Goal: Task Accomplishment & Management: Complete application form

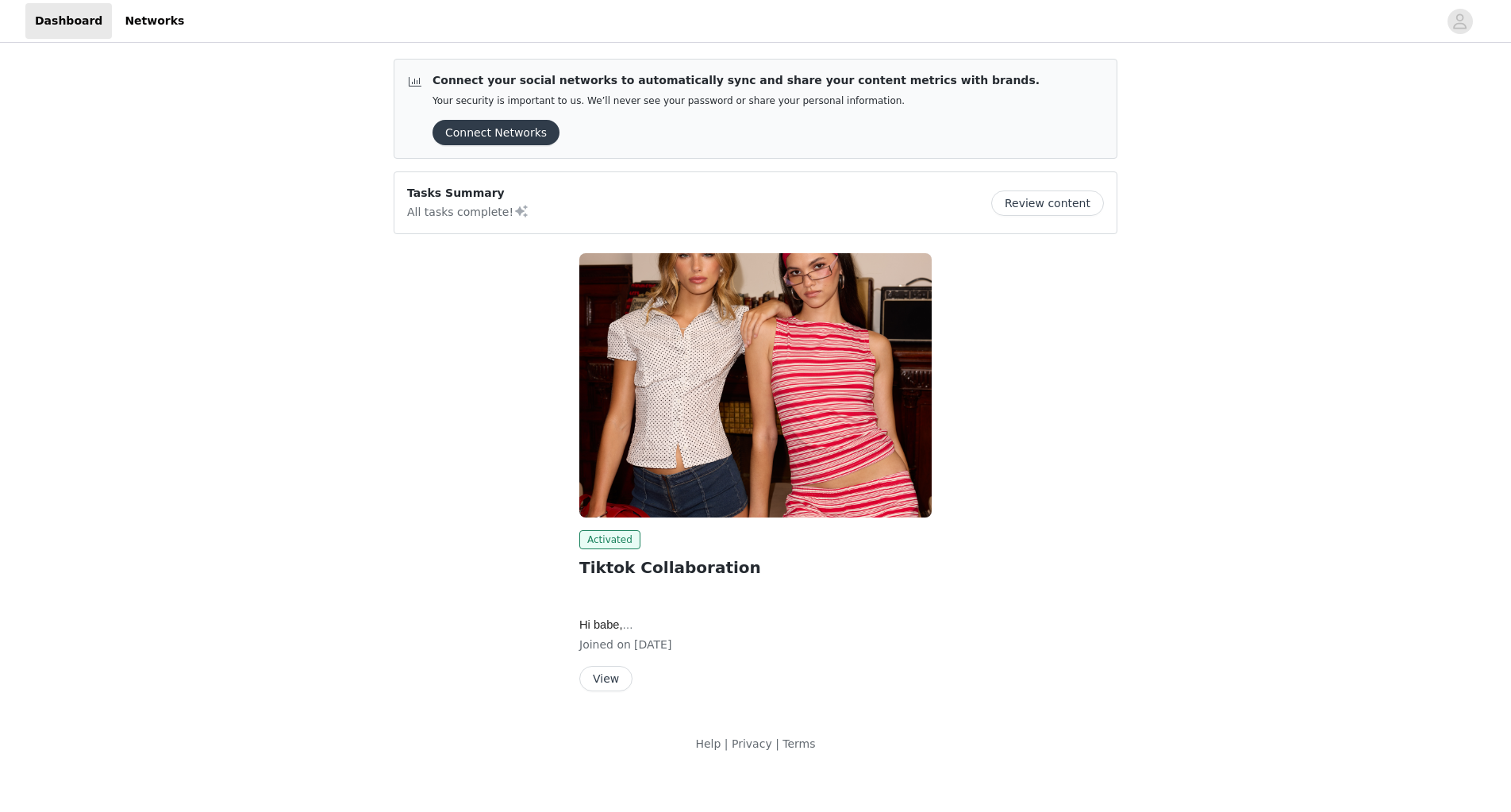
click at [609, 686] on button "View" at bounding box center [606, 679] width 53 height 26
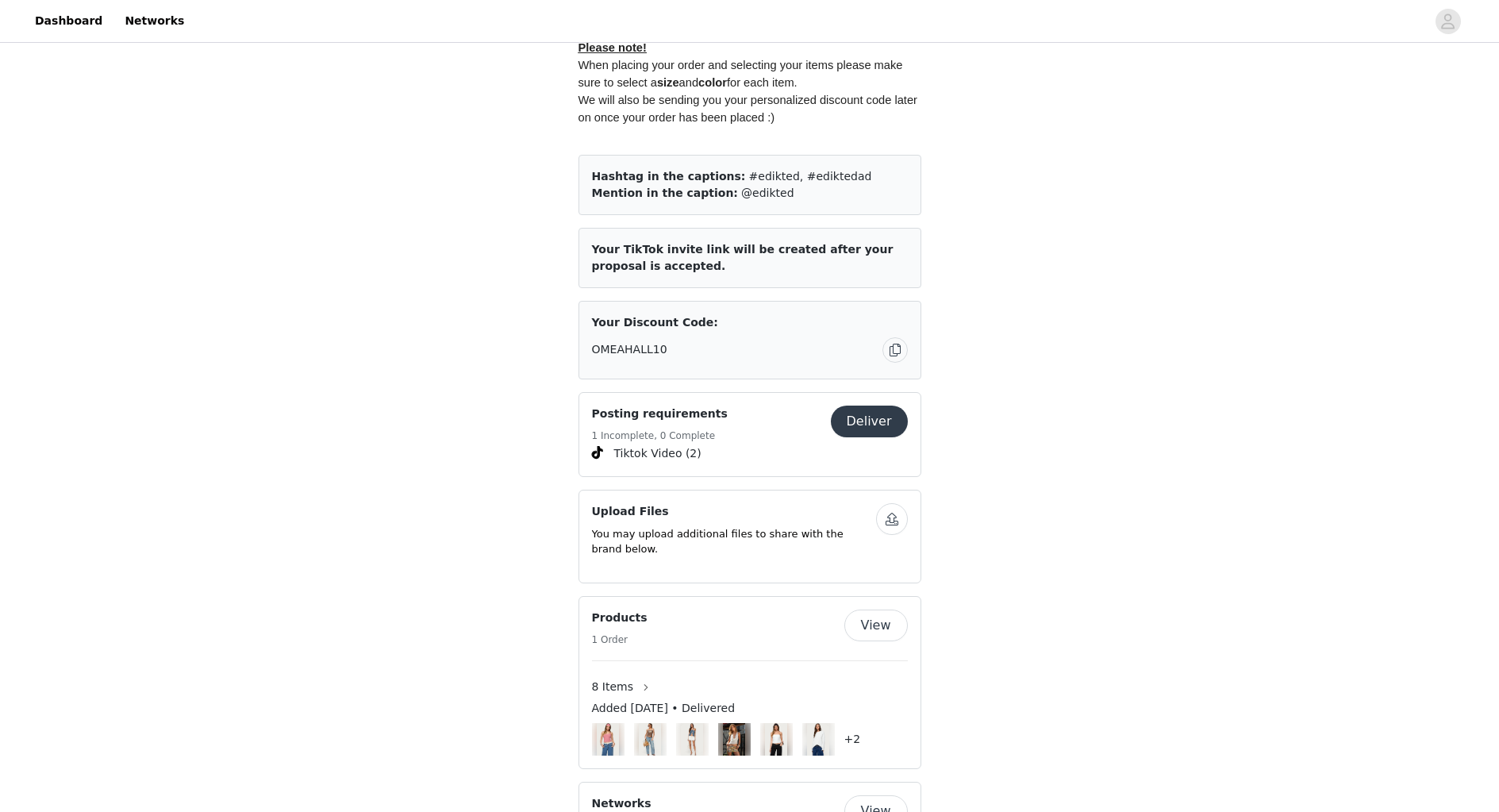
scroll to position [952, 0]
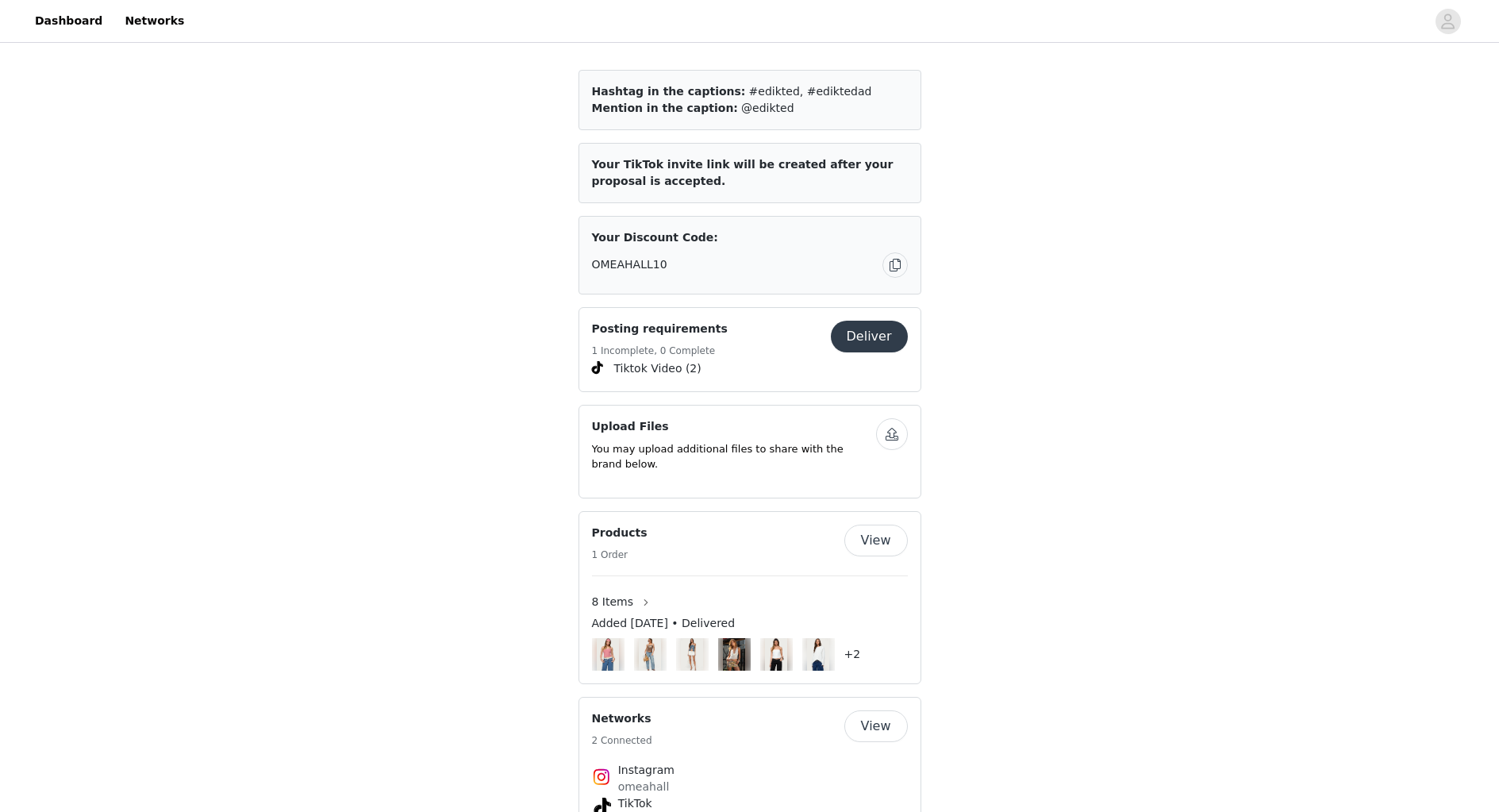
click at [870, 329] on button "Deliver" at bounding box center [870, 336] width 77 height 32
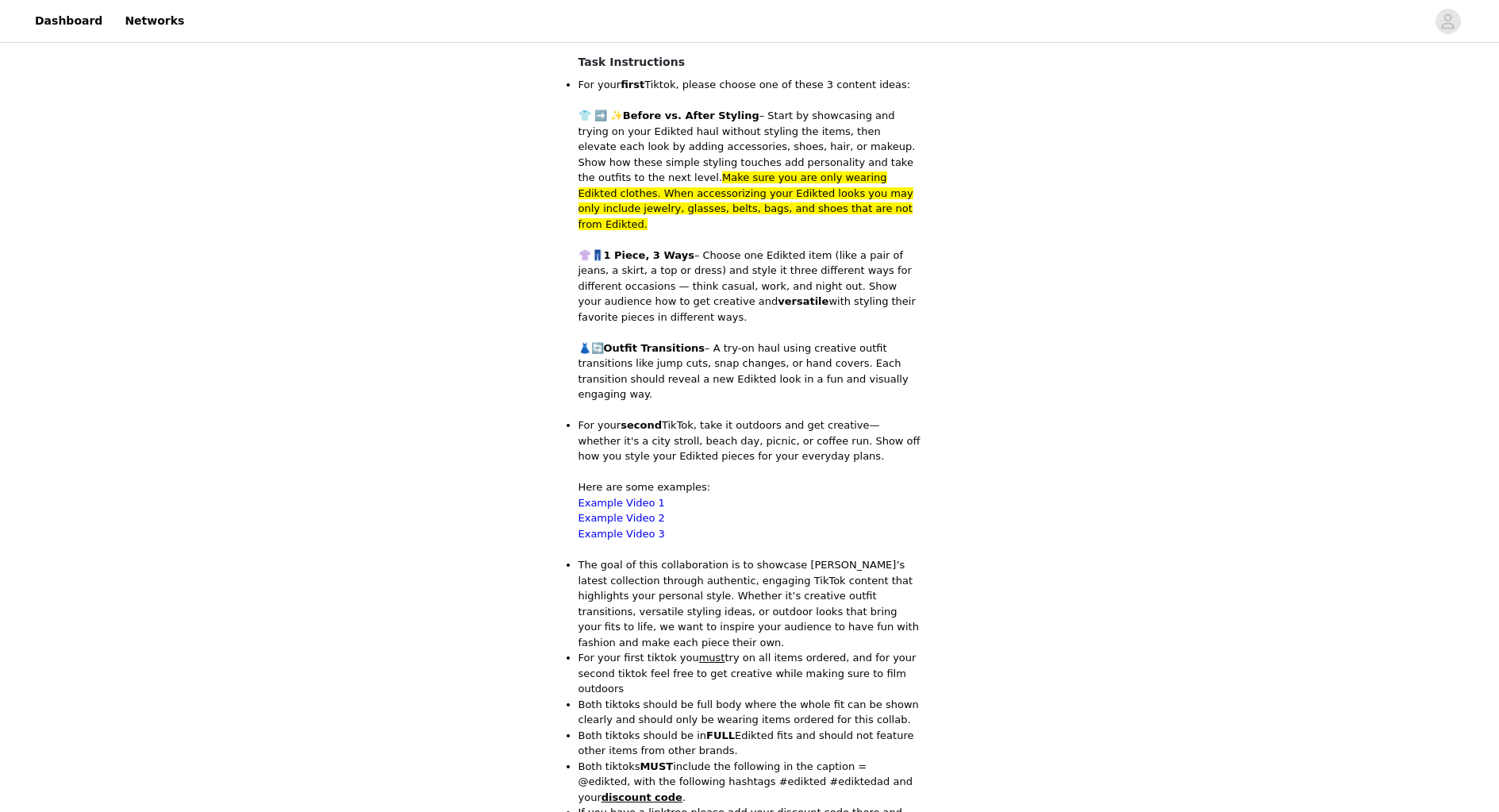
scroll to position [805, 0]
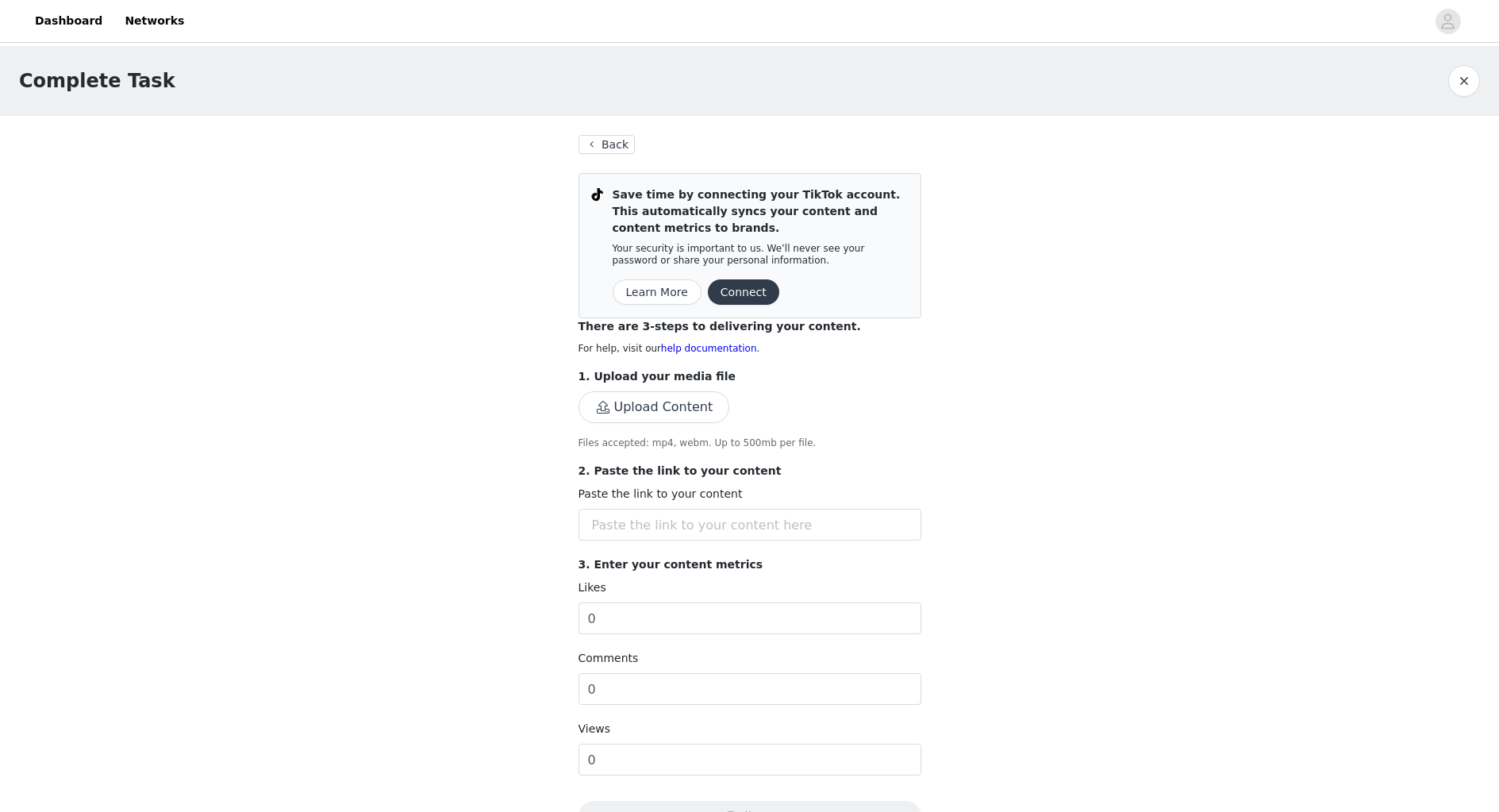
scroll to position [80, 0]
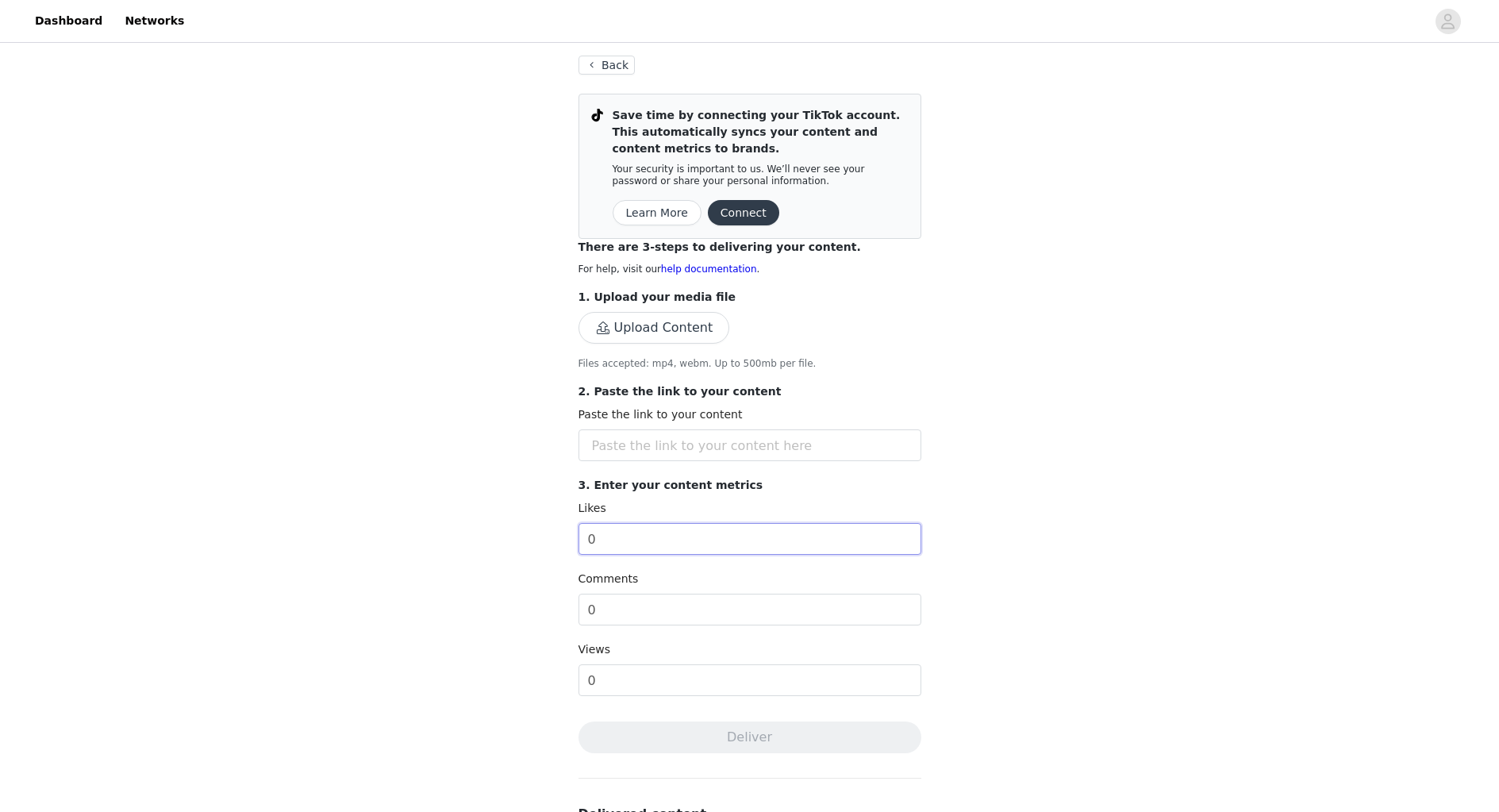
click at [794, 531] on input "0" at bounding box center [750, 538] width 343 height 32
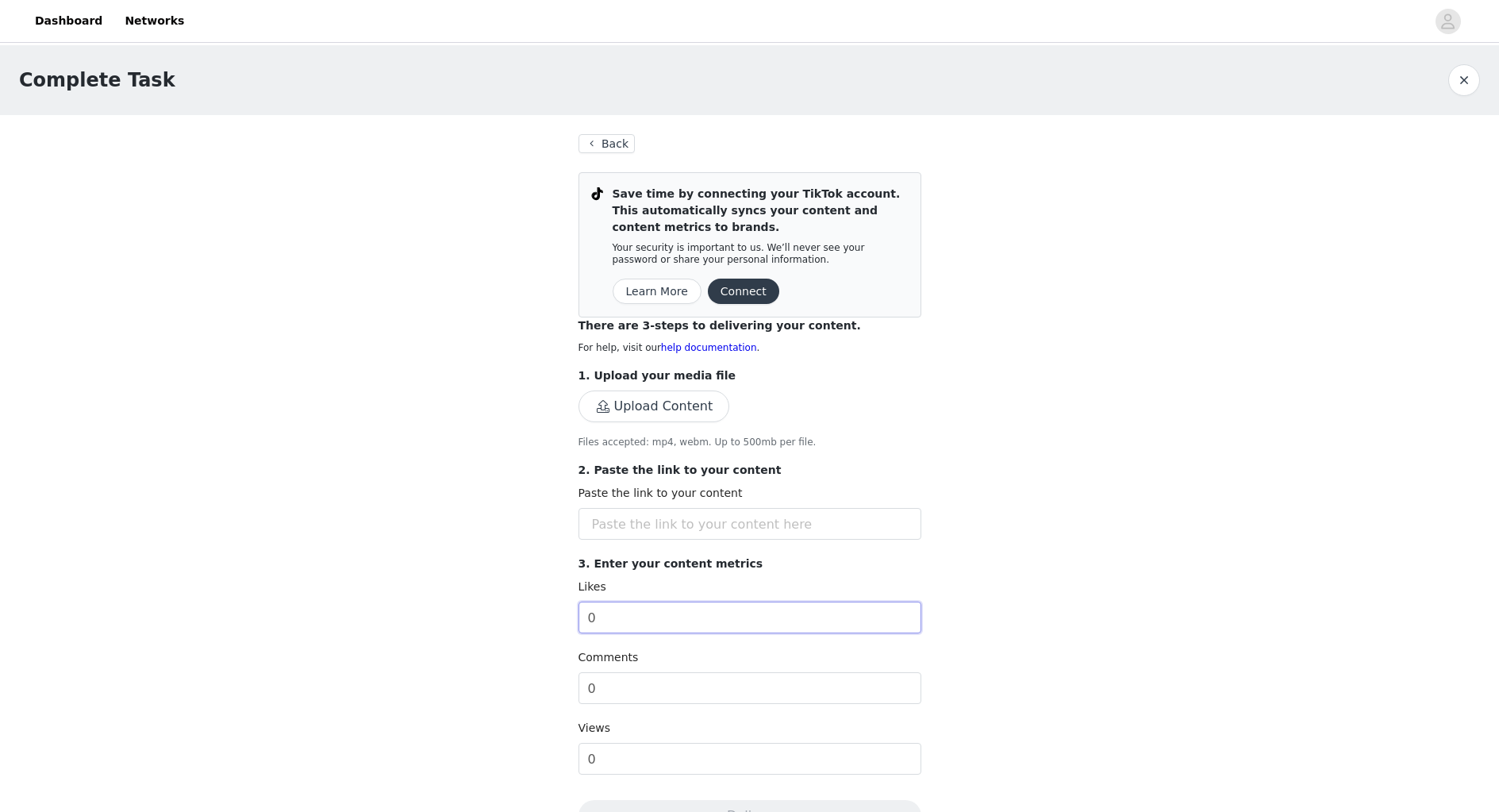
scroll to position [0, 0]
click at [735, 285] on button "Connect" at bounding box center [743, 292] width 71 height 26
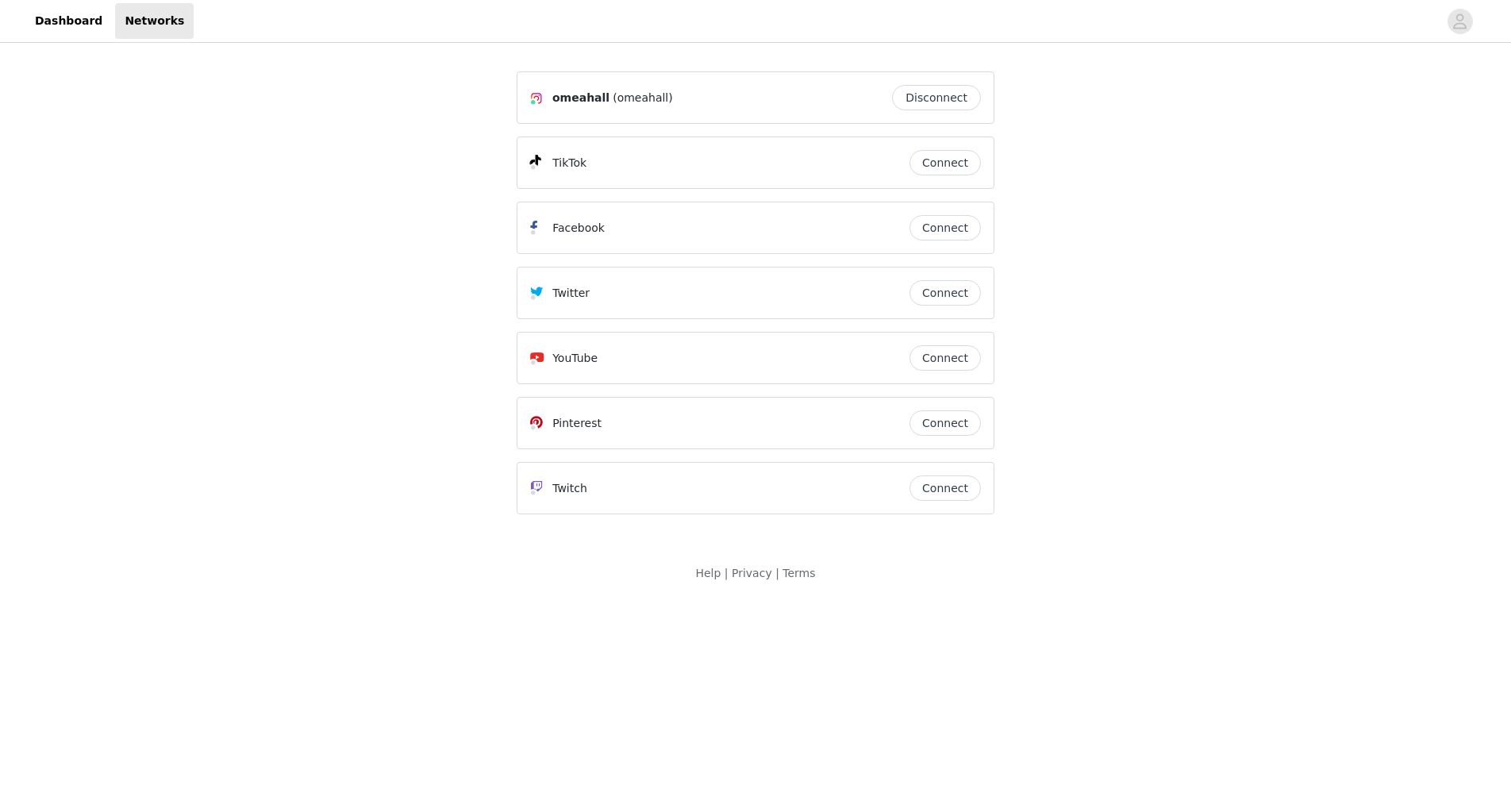
click at [952, 169] on button "Connect" at bounding box center [945, 163] width 71 height 26
click at [67, 19] on link "Dashboard" at bounding box center [68, 21] width 86 height 36
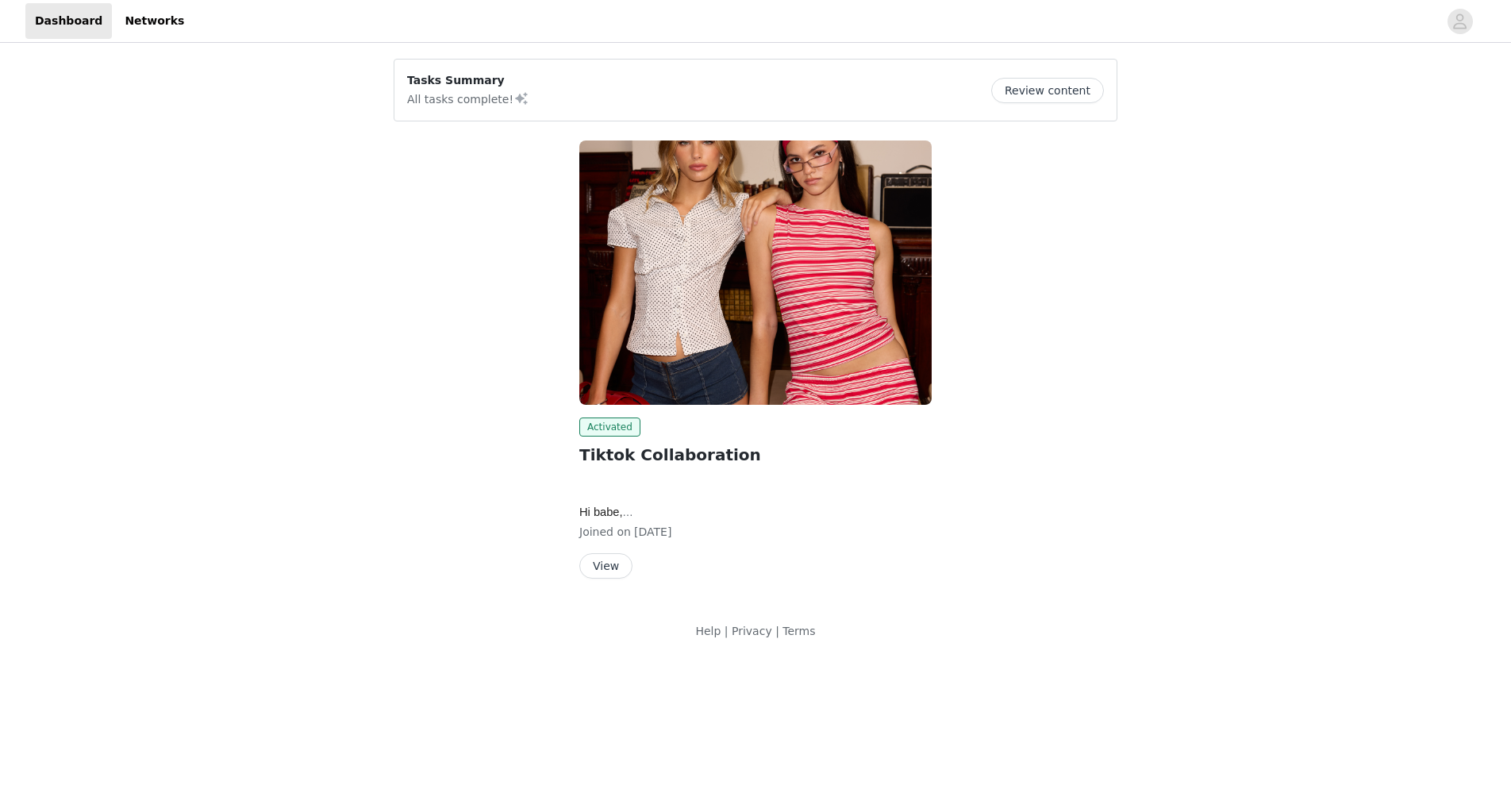
click at [610, 561] on button "View" at bounding box center [606, 566] width 53 height 26
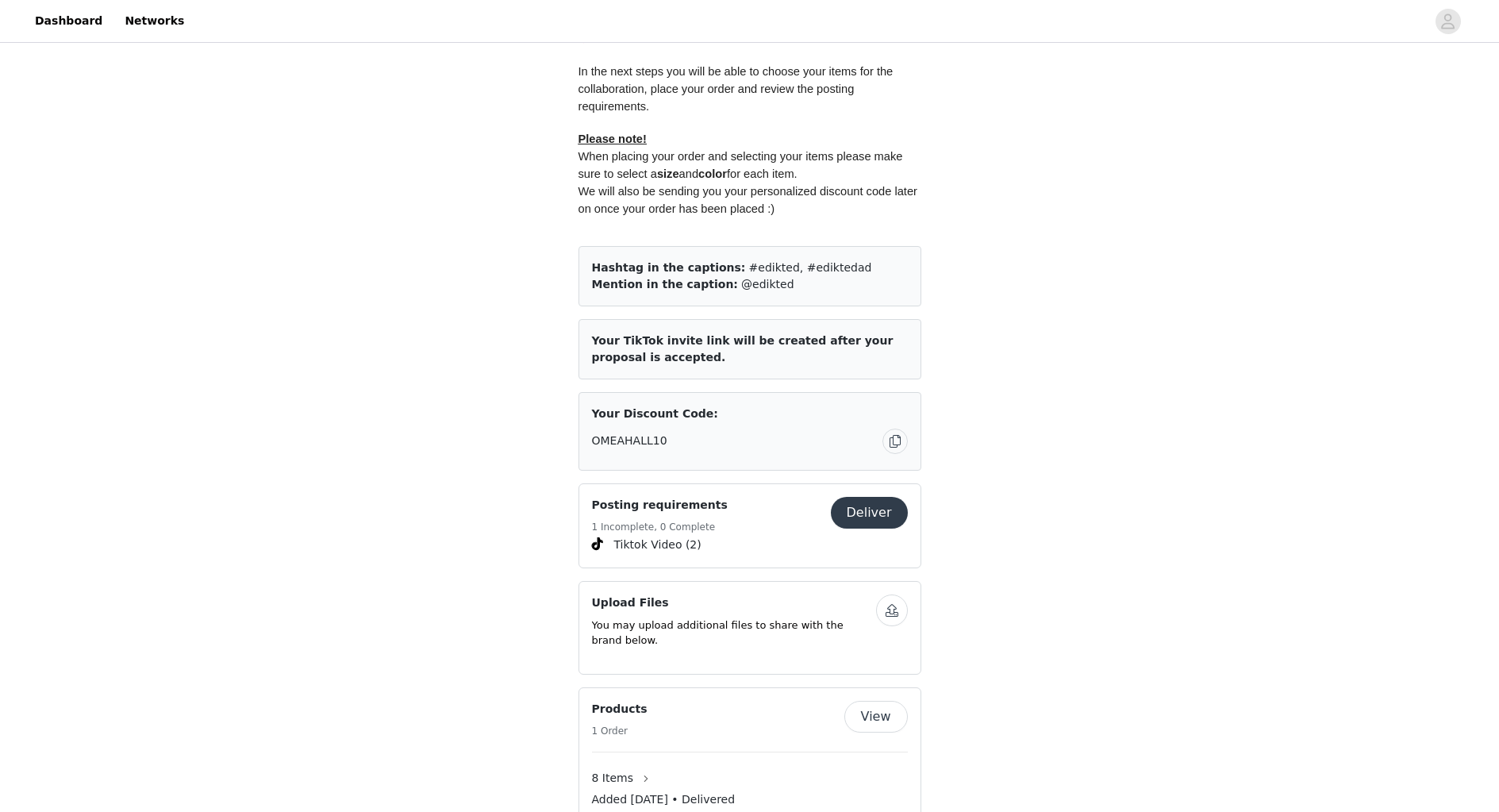
scroll to position [952, 0]
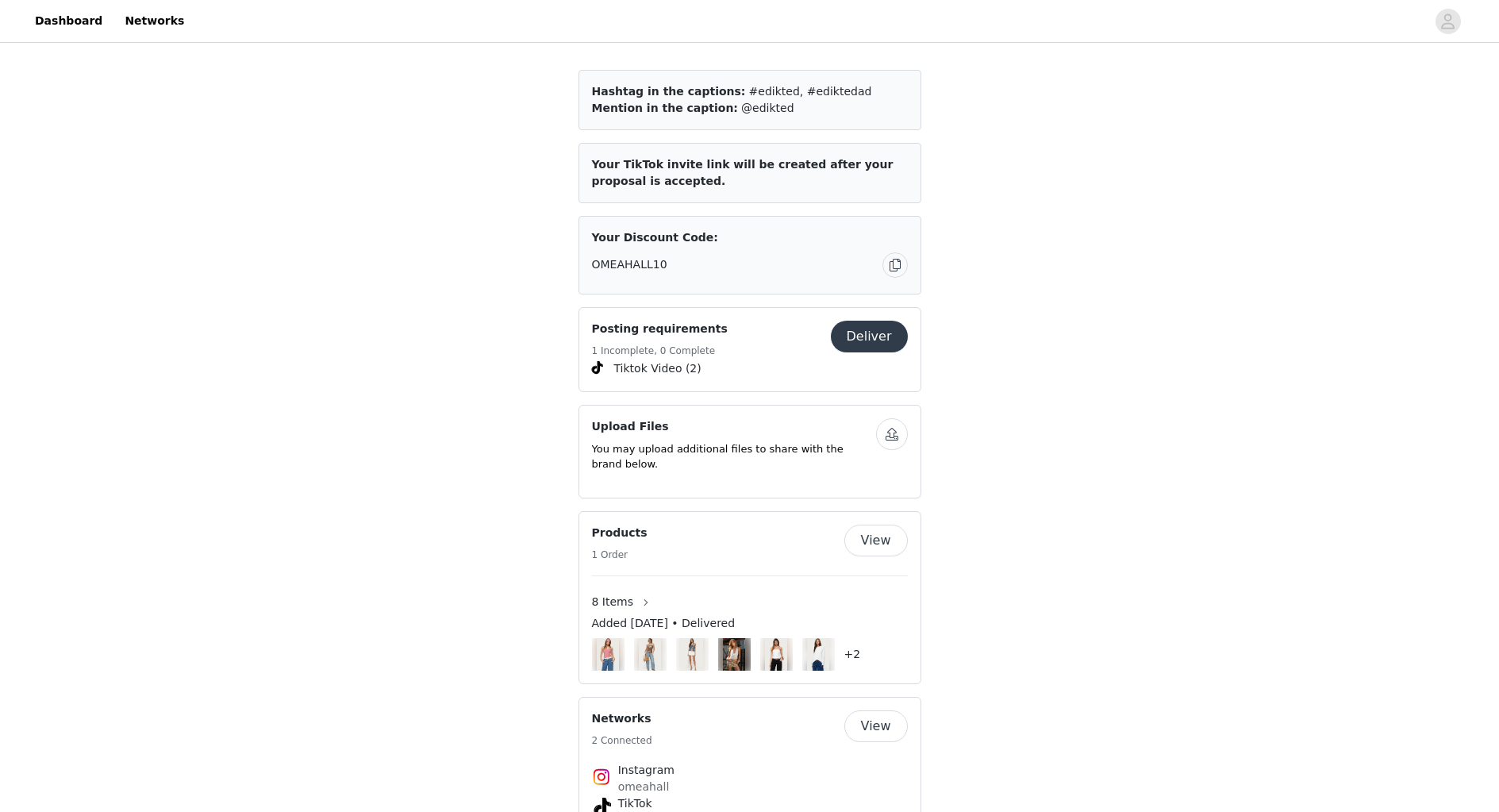
click at [705, 353] on div "Posting requirements 1 Incomplete, 0 Complete" at bounding box center [711, 340] width 239 height 39
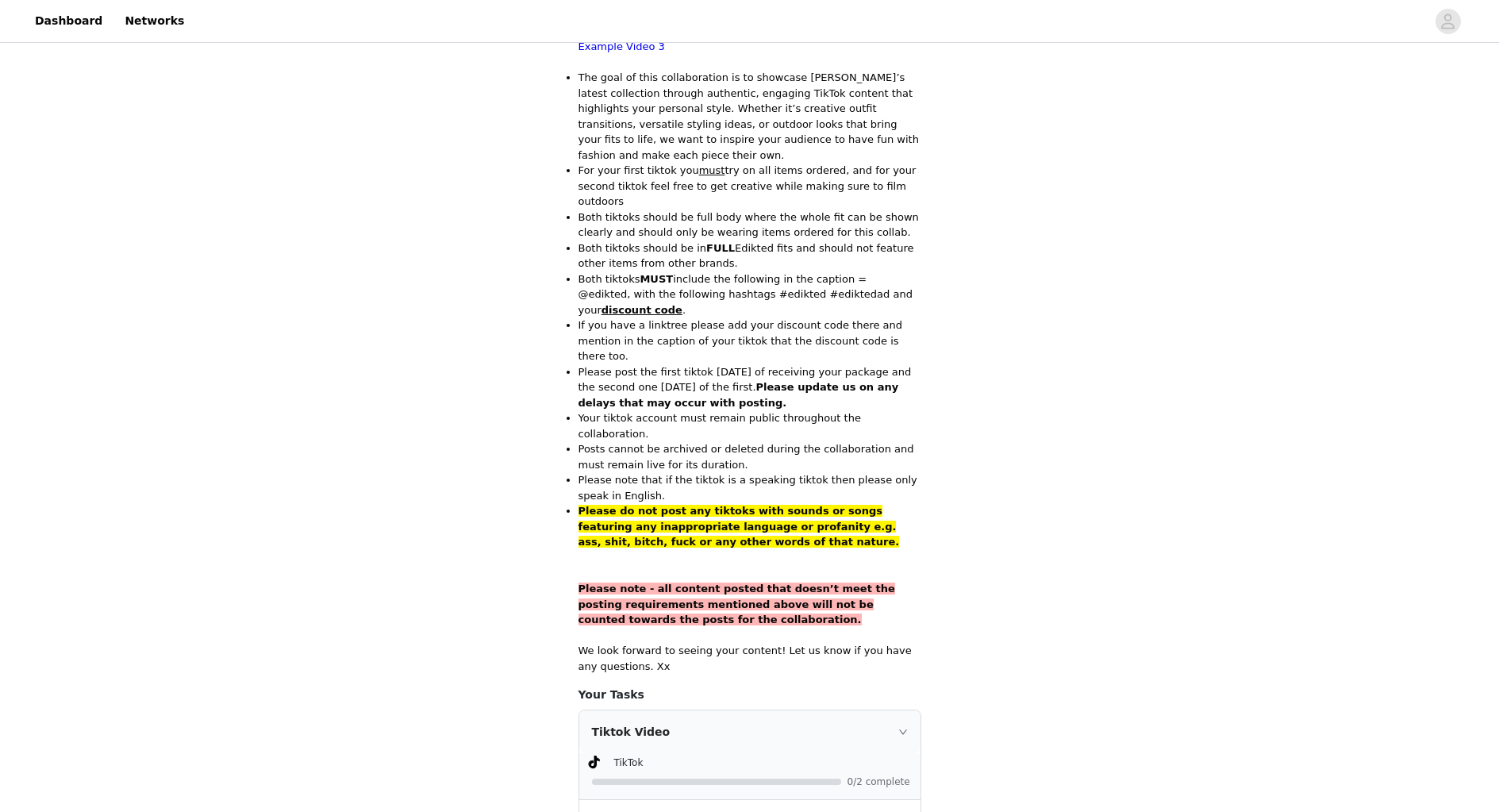
scroll to position [805, 0]
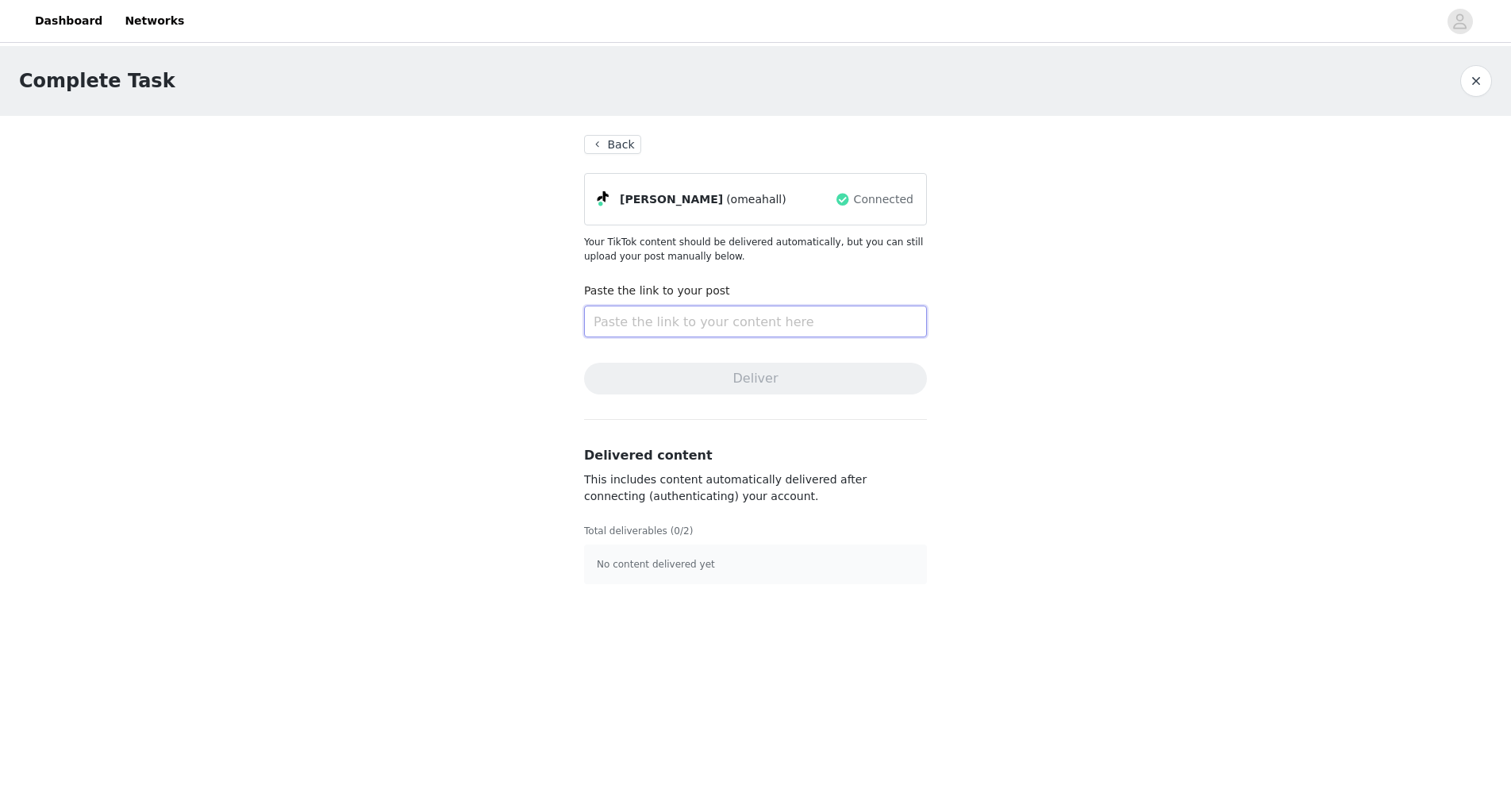
click at [783, 322] on input "text" at bounding box center [755, 321] width 343 height 32
